Goal: Task Accomplishment & Management: Manage account settings

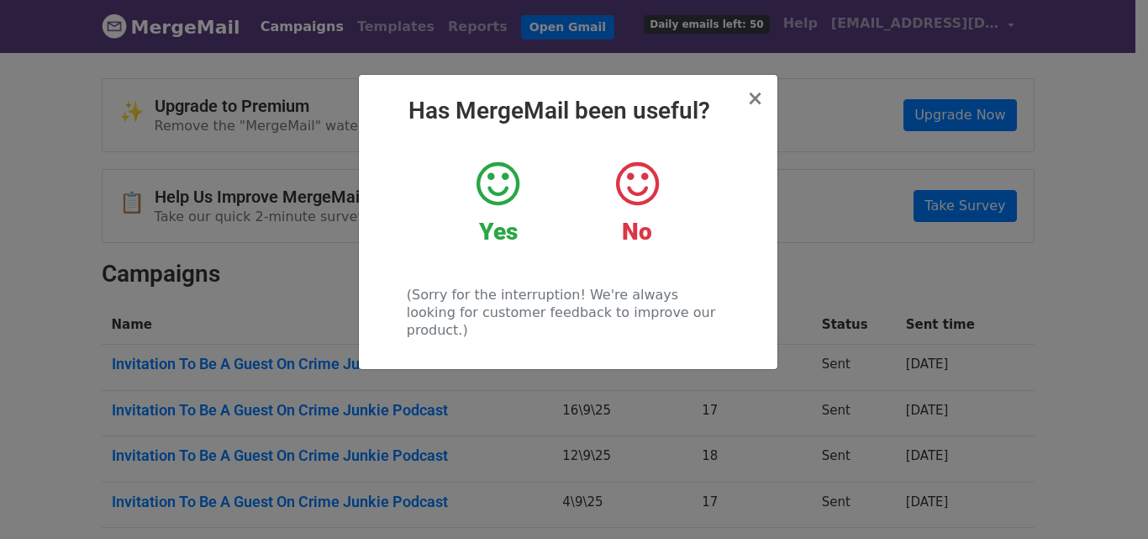
click at [819, 122] on div "× Has MergeMail been useful? Yes No (Sorry for the interruption! We're always l…" at bounding box center [574, 294] width 1148 height 488
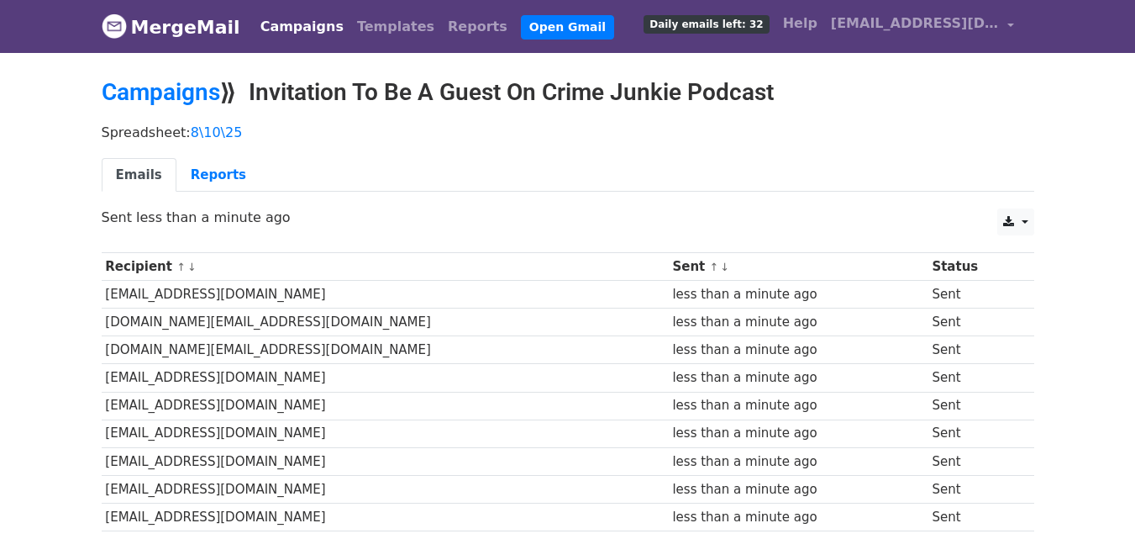
scroll to position [391, 0]
